Goal: Navigation & Orientation: Find specific page/section

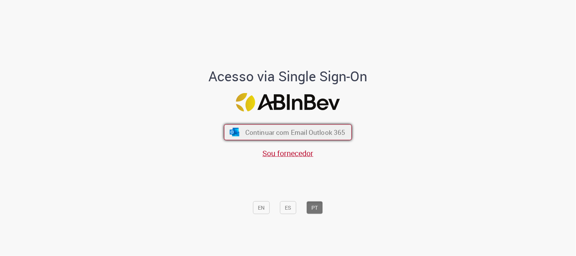
click at [257, 128] on span "Continuar com Email Outlook 365" at bounding box center [295, 132] width 100 height 9
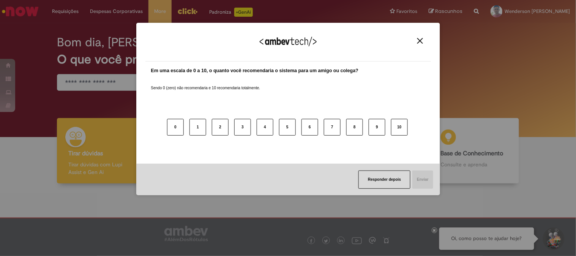
click at [418, 39] on img "Close" at bounding box center [420, 41] width 6 height 6
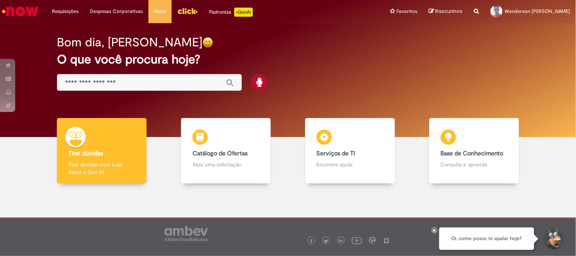
click at [192, 13] on img "Menu Cabeçalho" at bounding box center [187, 10] width 21 height 11
